Goal: Navigation & Orientation: Find specific page/section

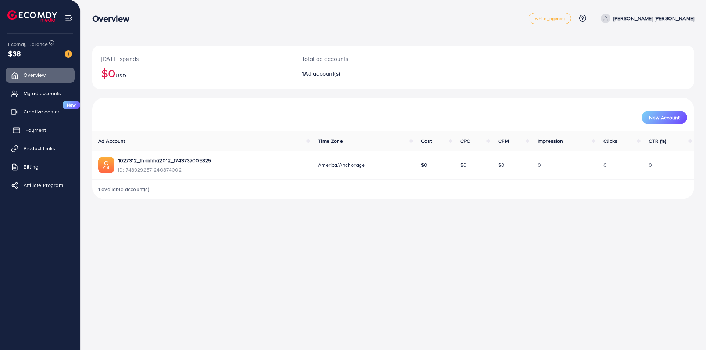
click at [52, 134] on link "Payment" at bounding box center [40, 130] width 69 height 15
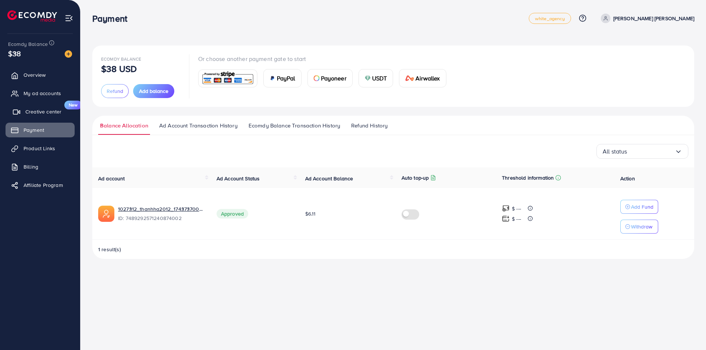
click at [45, 107] on link "Creative center New" at bounding box center [40, 111] width 69 height 15
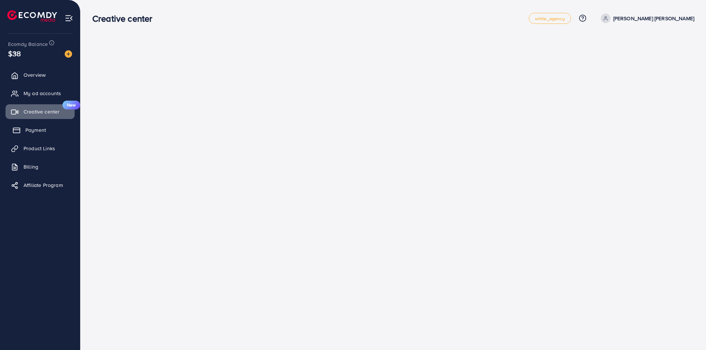
click at [48, 131] on link "Payment" at bounding box center [40, 130] width 69 height 15
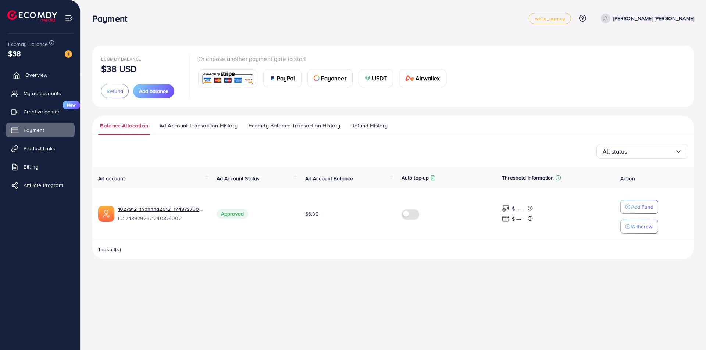
click at [31, 74] on span "Overview" at bounding box center [36, 74] width 22 height 7
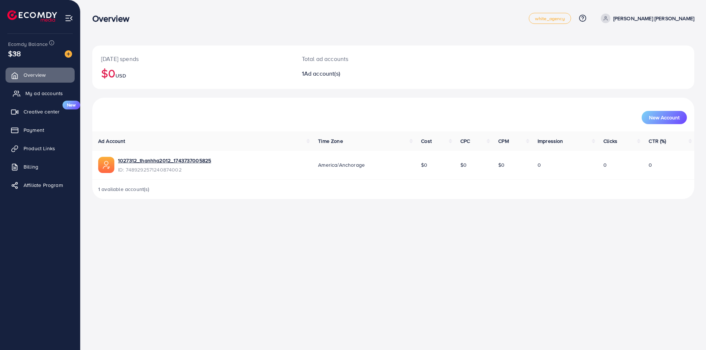
click at [47, 94] on span "My ad accounts" at bounding box center [43, 93] width 37 height 7
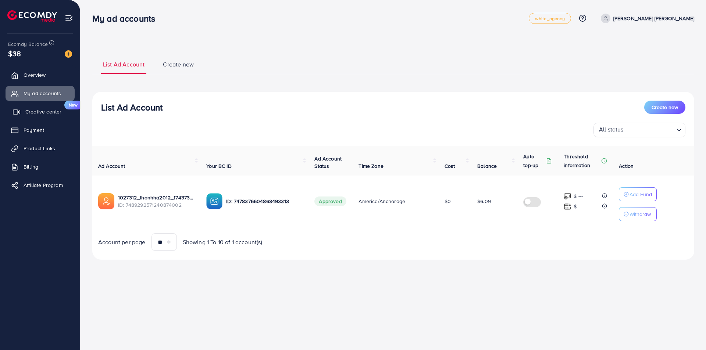
click at [45, 109] on span "Creative center" at bounding box center [43, 111] width 36 height 7
